Goal: Find specific page/section: Find specific page/section

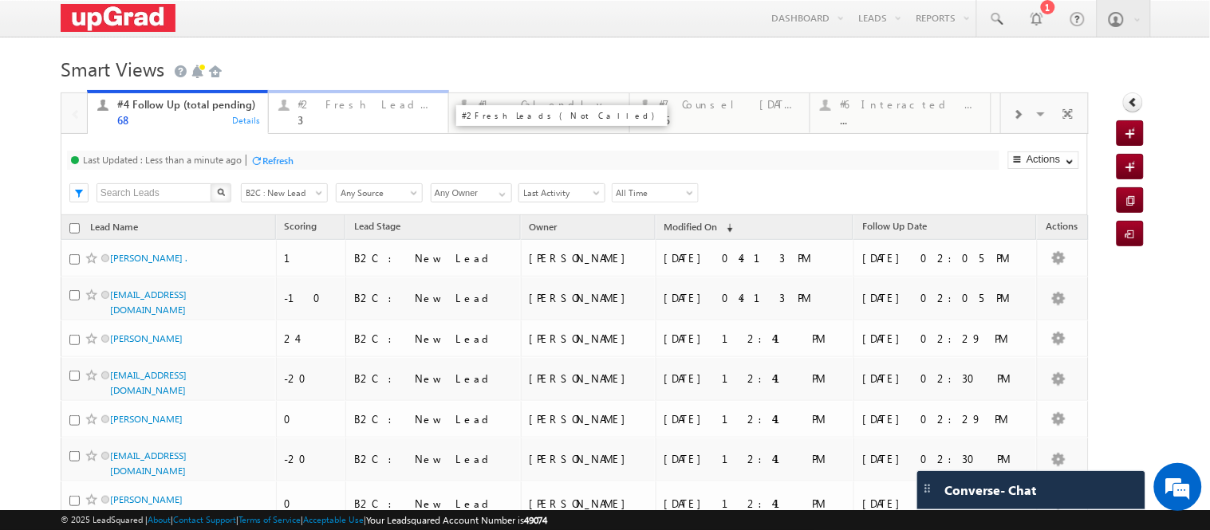
click at [337, 117] on div "3" at bounding box center [368, 120] width 140 height 12
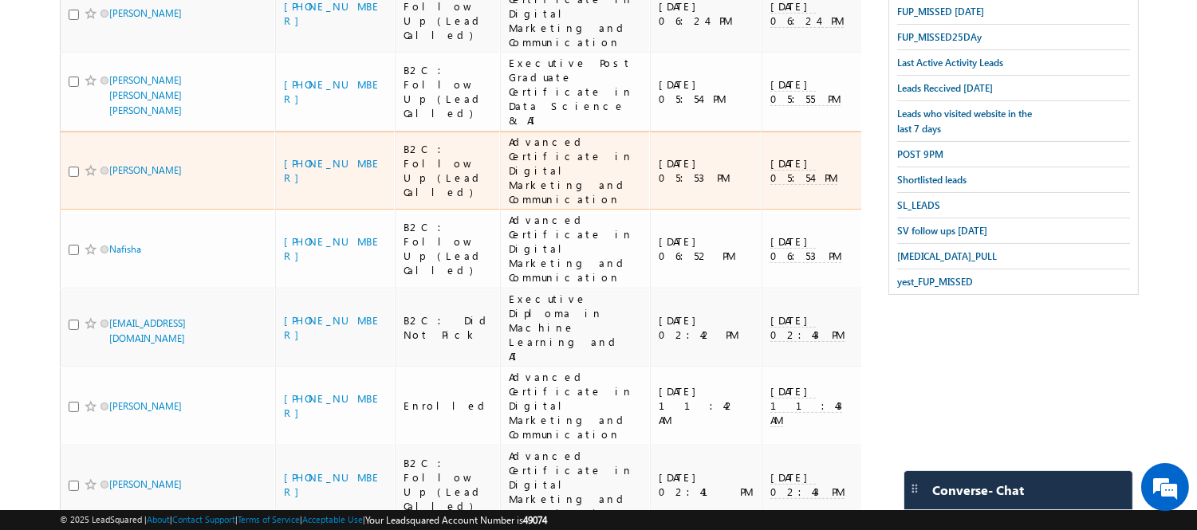
scroll to position [443, 0]
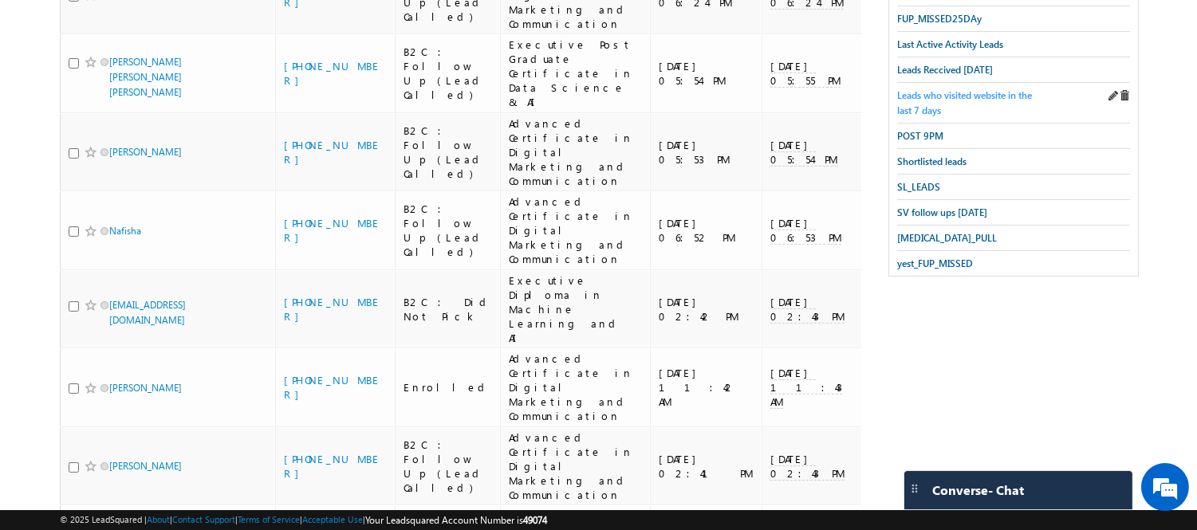
click at [934, 102] on span "Leads who visited website in the last 7 days" at bounding box center [964, 102] width 135 height 27
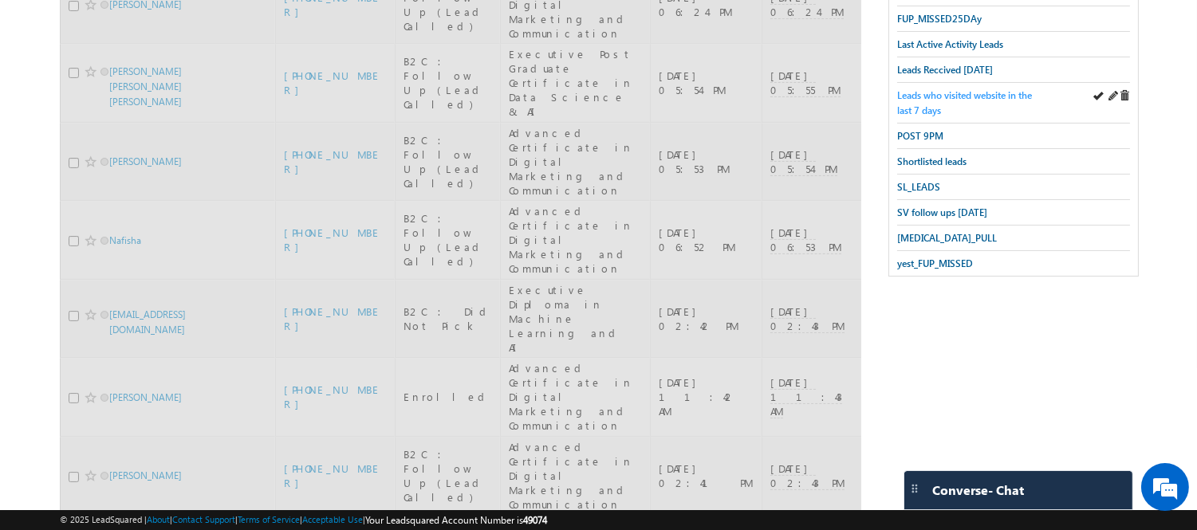
click at [932, 99] on span "Leads who visited website in the last 7 days" at bounding box center [964, 102] width 135 height 27
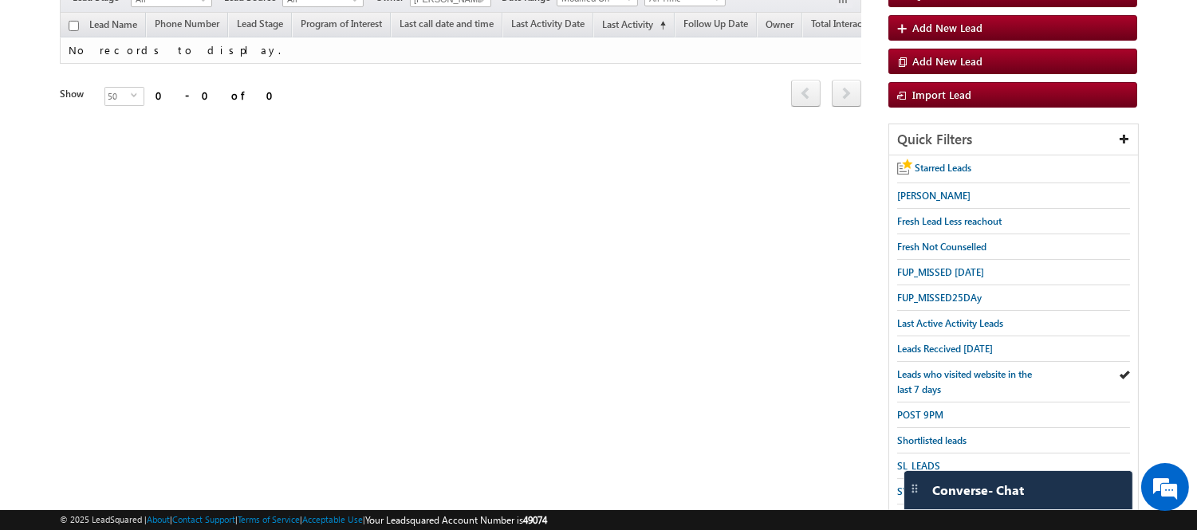
scroll to position [0, 0]
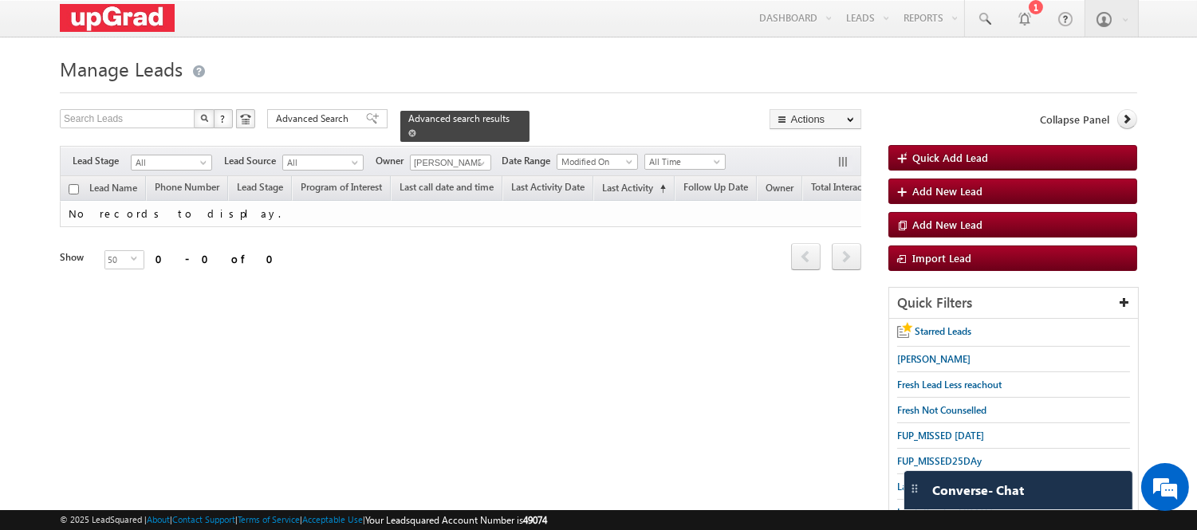
click at [491, 114] on div "Advanced search results" at bounding box center [464, 126] width 129 height 31
click at [416, 129] on span at bounding box center [412, 133] width 8 height 8
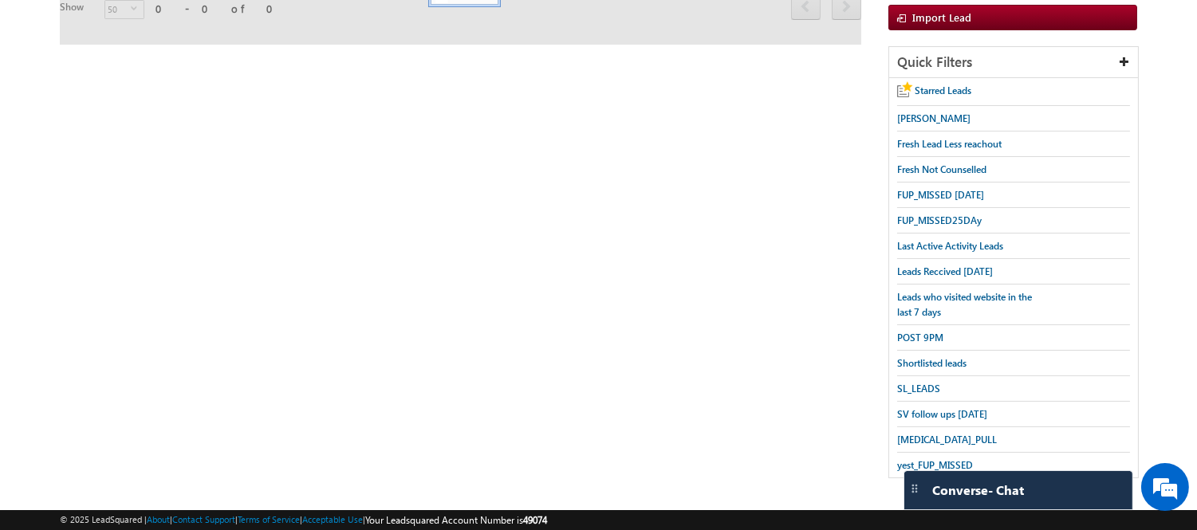
scroll to position [250, 0]
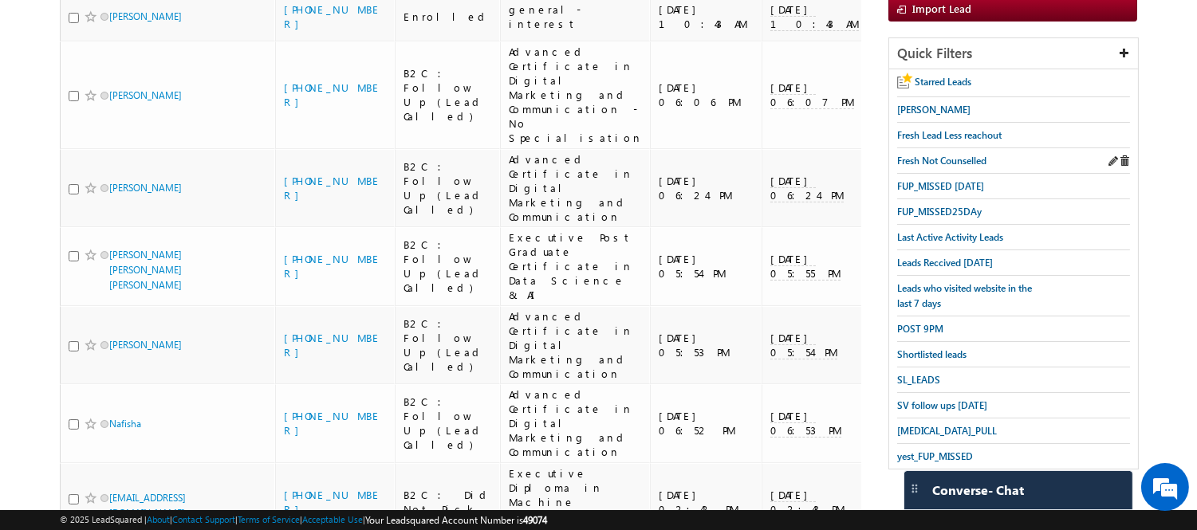
click at [953, 174] on div "Fresh Not Counselled" at bounding box center [1013, 161] width 233 height 26
click at [943, 185] on span "FUP_MISSED [DATE]" at bounding box center [940, 186] width 87 height 12
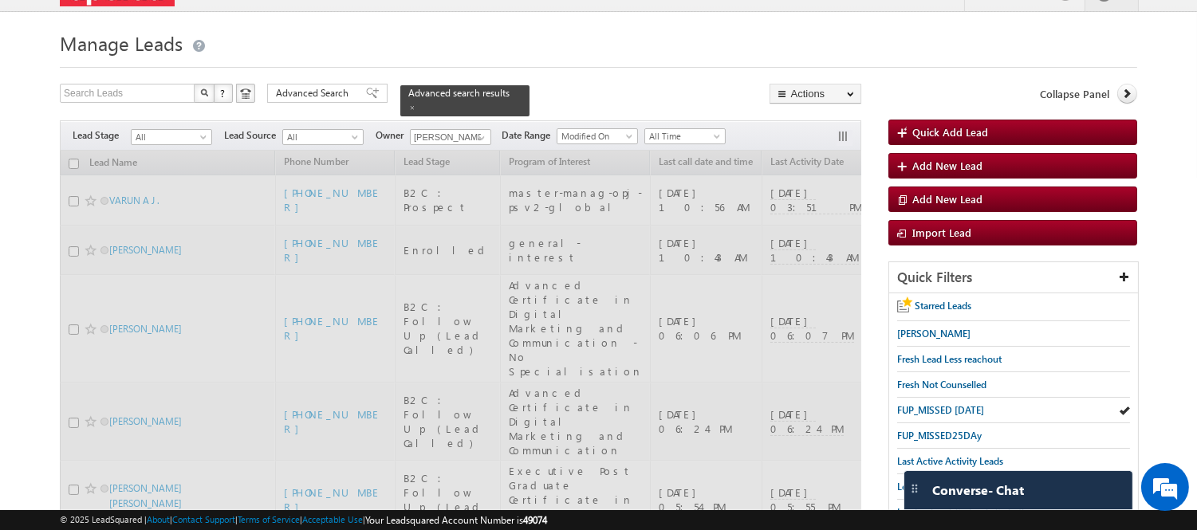
scroll to position [0, 0]
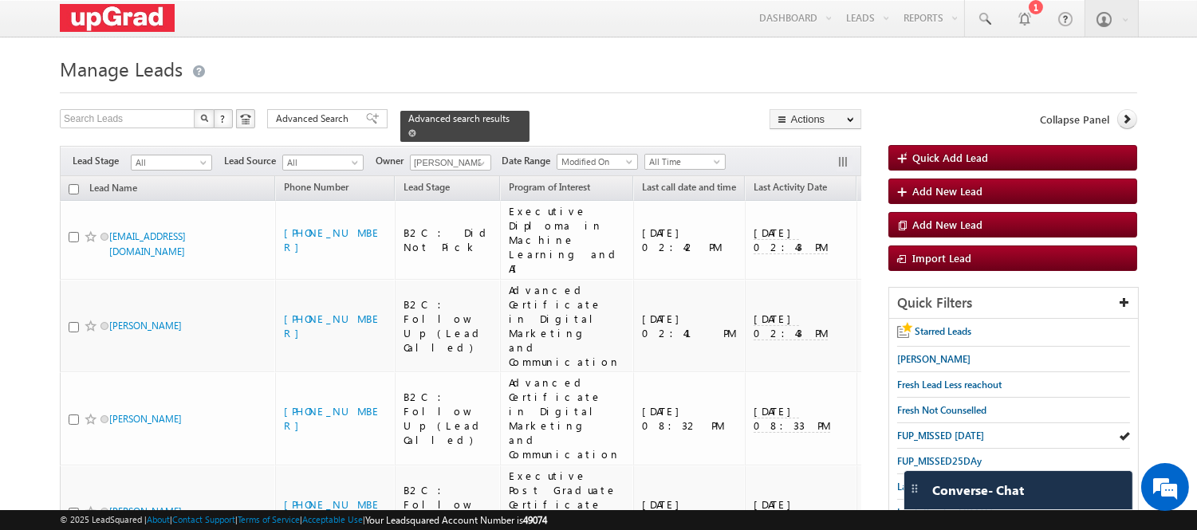
click at [416, 129] on span at bounding box center [412, 133] width 8 height 8
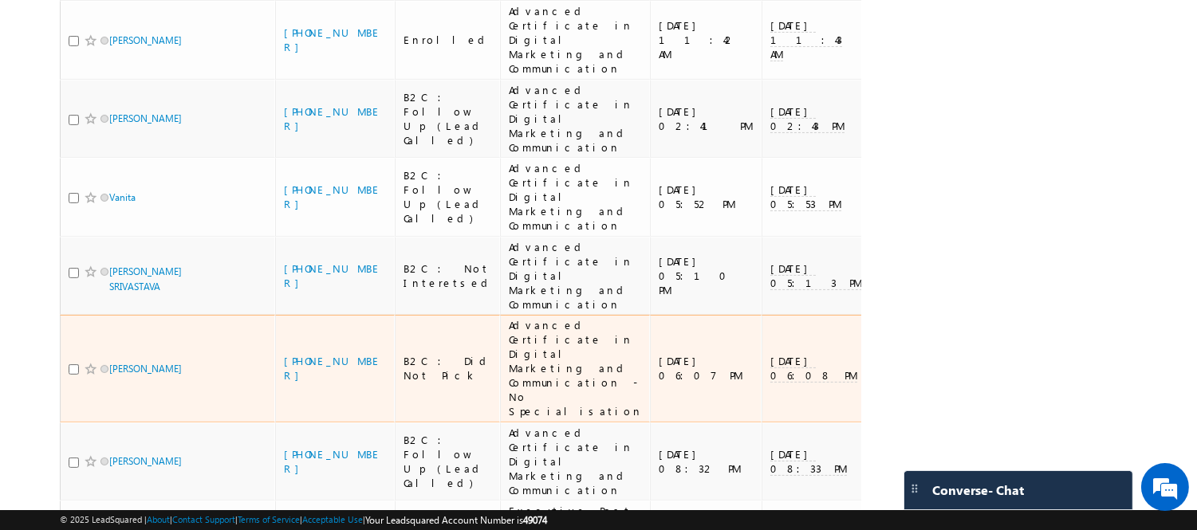
scroll to position [886, 0]
